Goal: Transaction & Acquisition: Purchase product/service

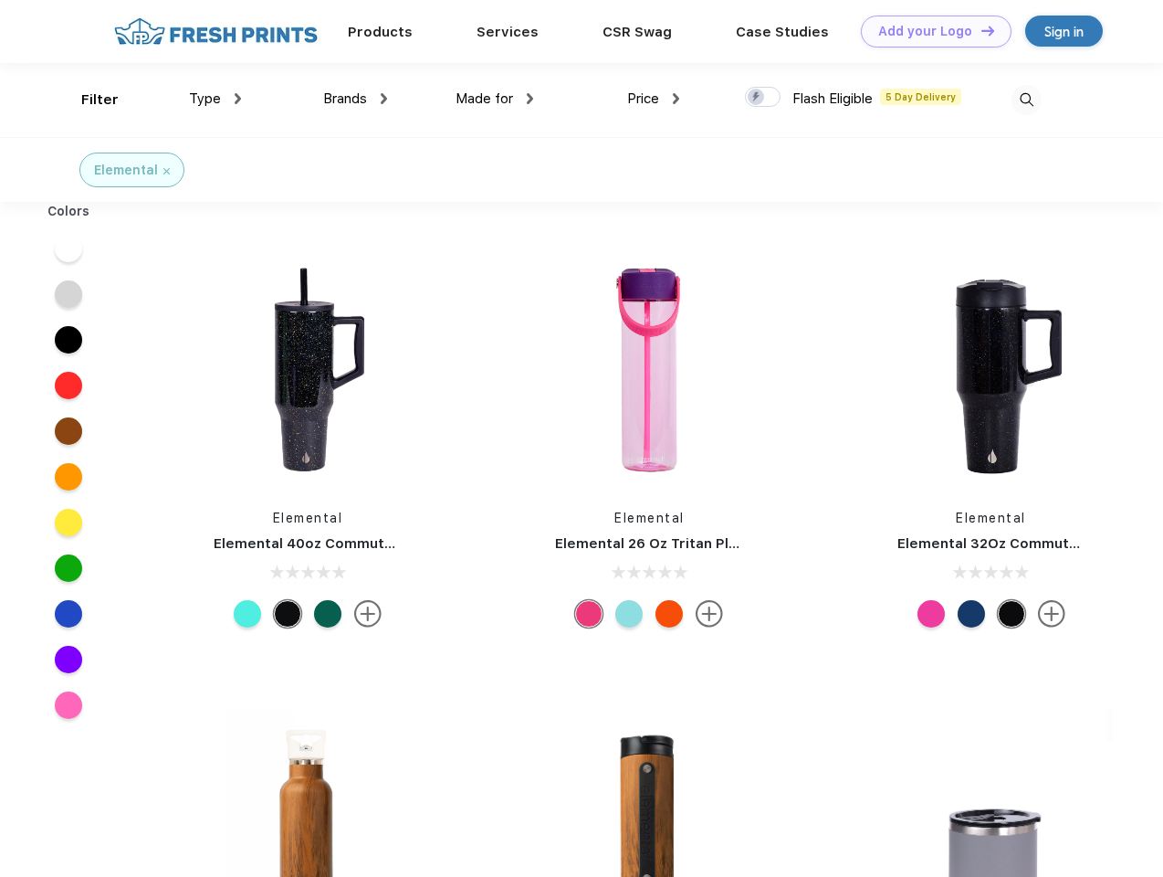
click at [929, 31] on link "Add your Logo Design Tool" at bounding box center [936, 32] width 151 height 32
click at [0, 0] on div "Design Tool" at bounding box center [0, 0] width 0 height 0
click at [980, 30] on link "Add your Logo Design Tool" at bounding box center [936, 32] width 151 height 32
click at [88, 100] on div "Filter" at bounding box center [99, 99] width 37 height 21
click at [215, 99] on span "Type" at bounding box center [205, 98] width 32 height 16
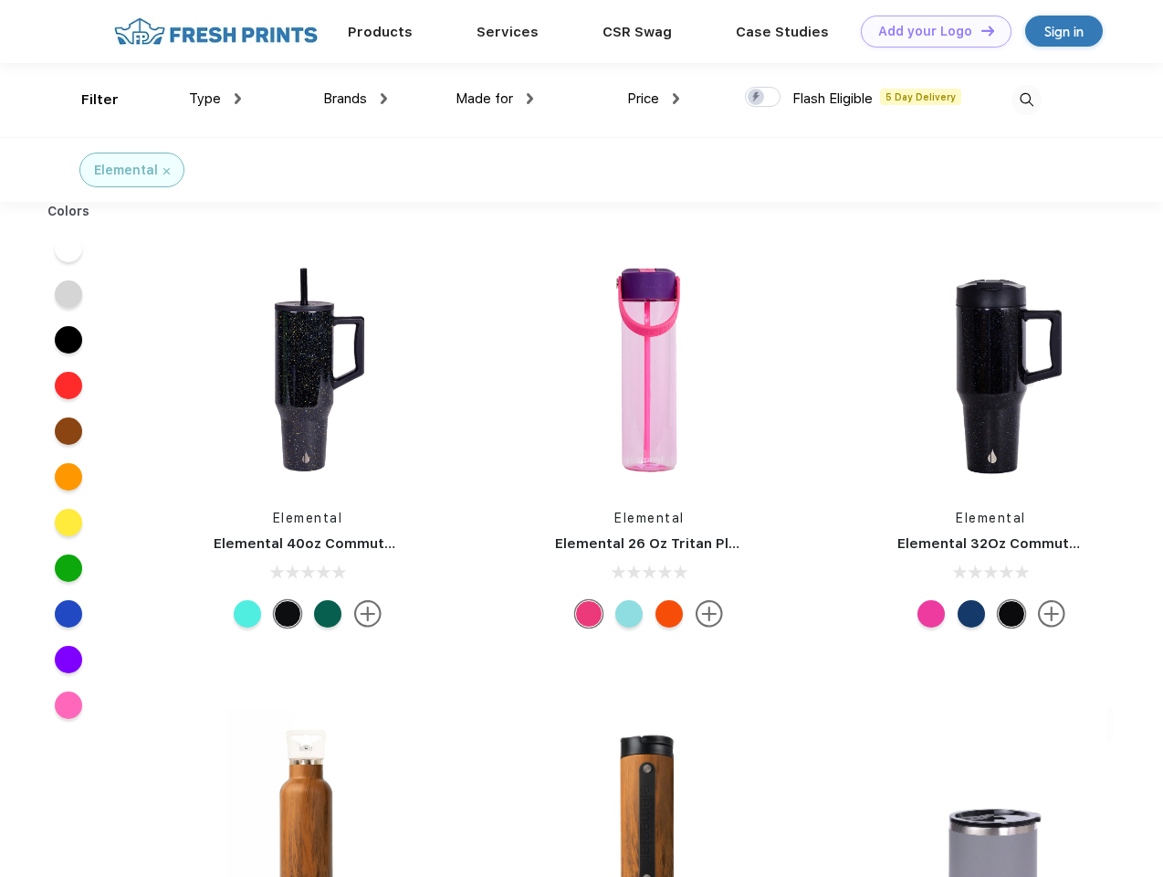
click at [355, 99] on span "Brands" at bounding box center [345, 98] width 44 height 16
click at [495, 99] on span "Made for" at bounding box center [485, 98] width 58 height 16
click at [654, 99] on span "Price" at bounding box center [643, 98] width 32 height 16
click at [763, 98] on div at bounding box center [763, 97] width 36 height 20
click at [757, 98] on input "checkbox" at bounding box center [751, 92] width 12 height 12
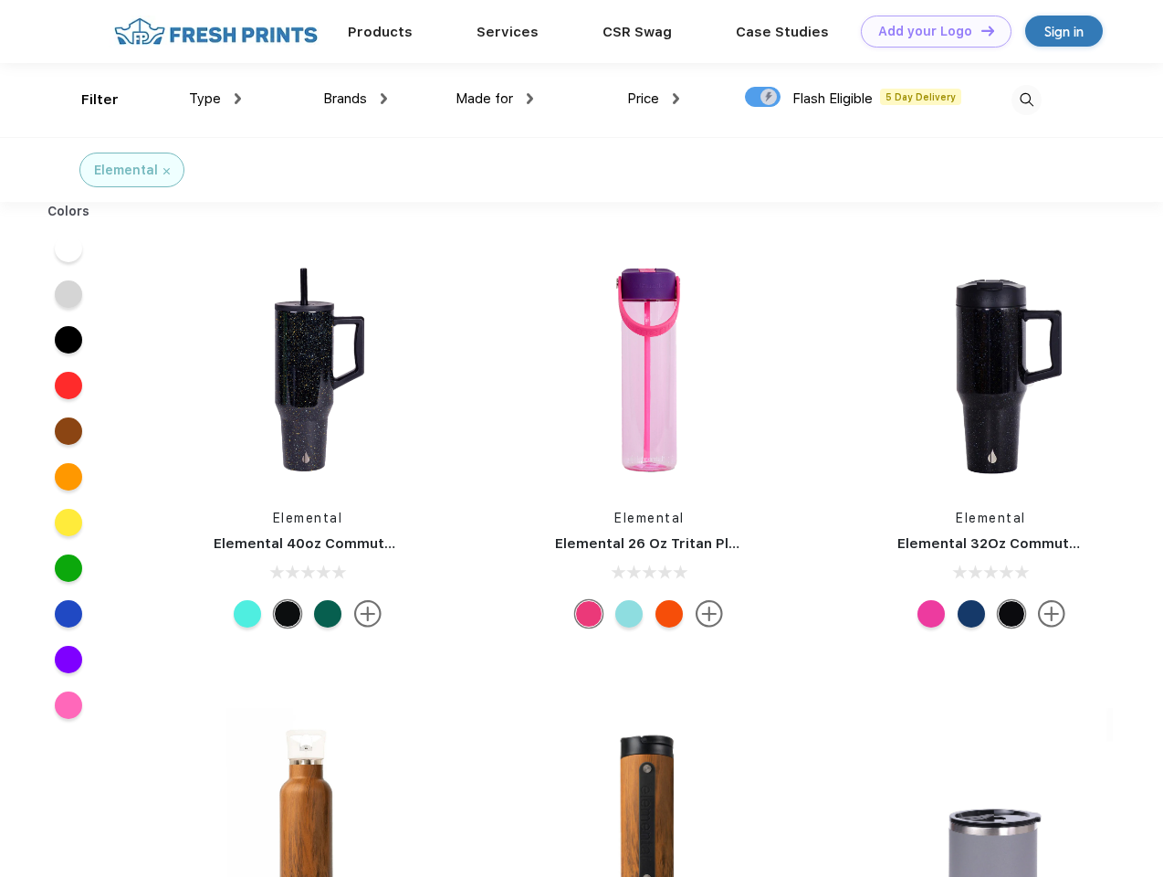
click at [1026, 100] on img at bounding box center [1027, 100] width 30 height 30
